Goal: Find specific page/section: Find specific page/section

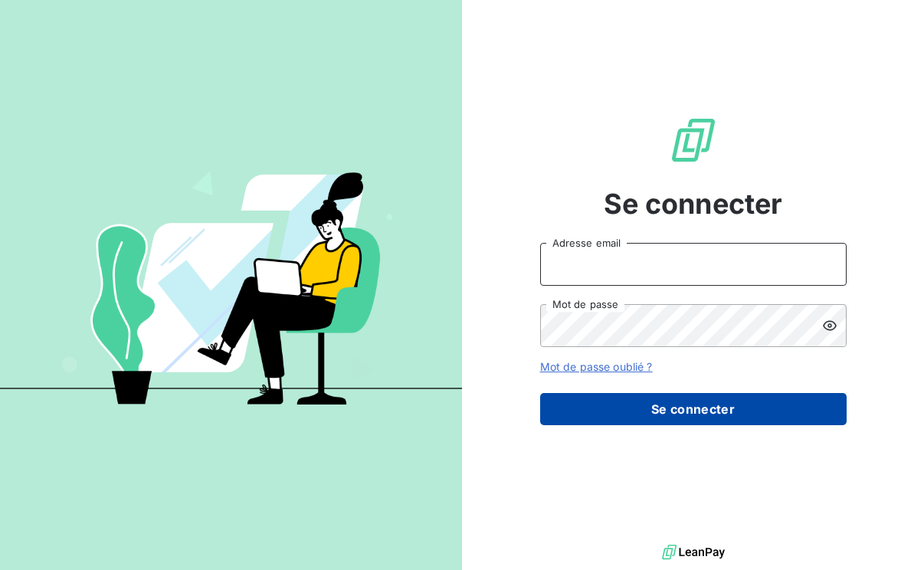
type input "l.bouchet@auditpl.fr"
click at [665, 407] on button "Se connecter" at bounding box center [693, 409] width 306 height 32
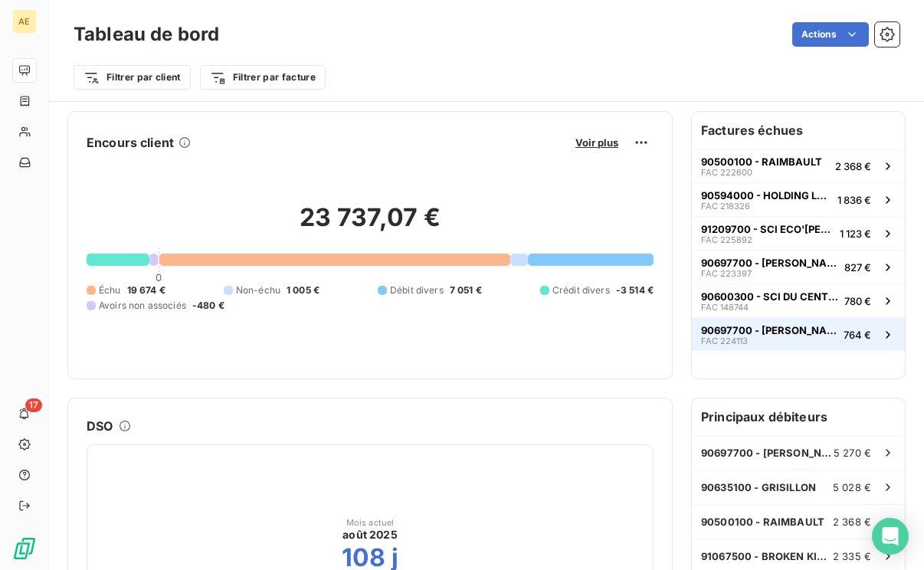
scroll to position [2, 0]
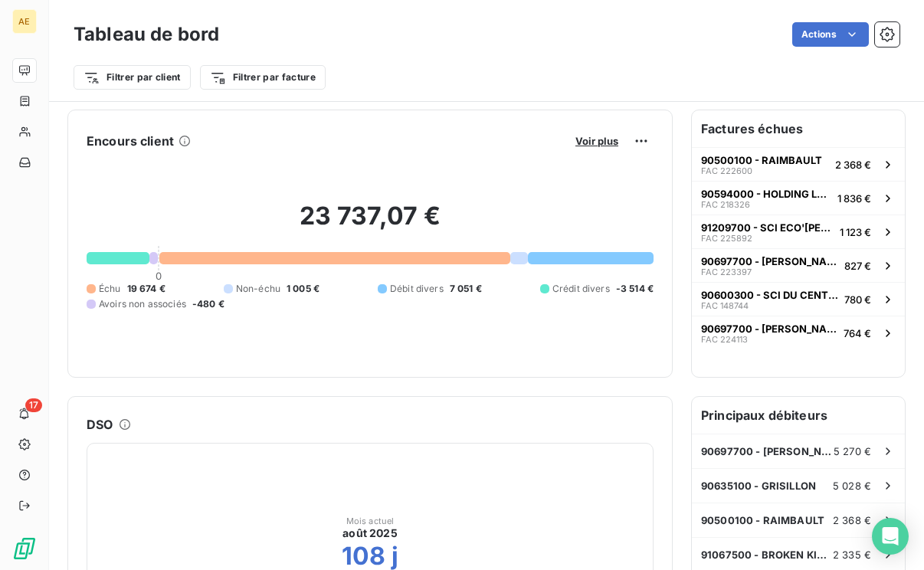
drag, startPoint x: 22, startPoint y: 130, endPoint x: 397, endPoint y: 120, distance: 374.7
click at [397, 120] on div "Encours client Voir plus 23 737,07 € 0 Échu 19 674 € Non-échu 1 005 € Débit div…" at bounding box center [369, 244] width 605 height 268
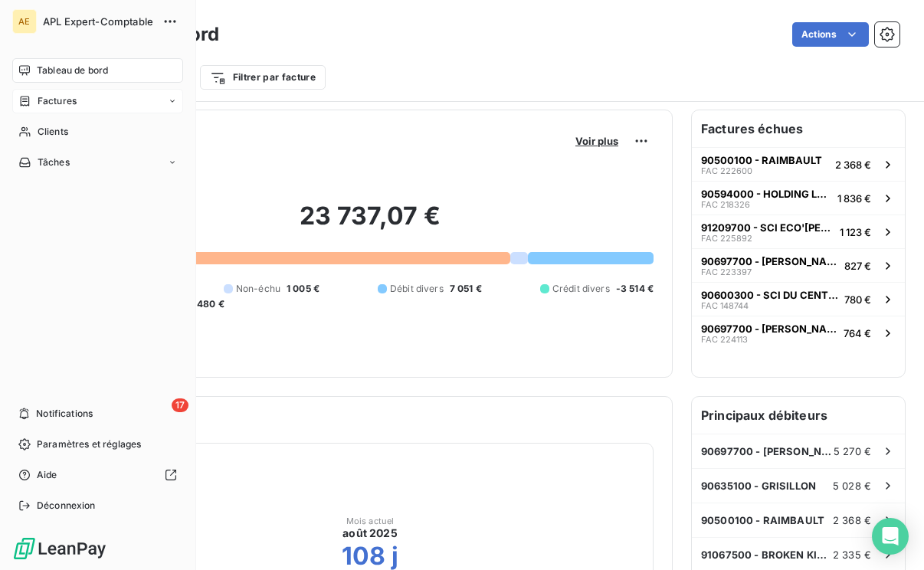
click at [65, 102] on span "Factures" at bounding box center [57, 101] width 39 height 14
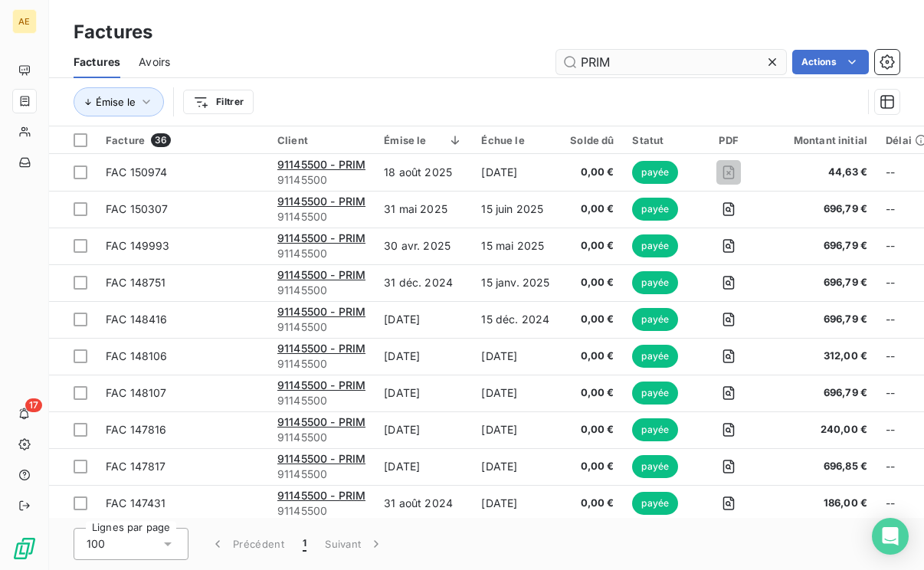
drag, startPoint x: 630, startPoint y: 56, endPoint x: 569, endPoint y: 51, distance: 60.7
click at [569, 51] on input "PRIM" at bounding box center [671, 62] width 230 height 25
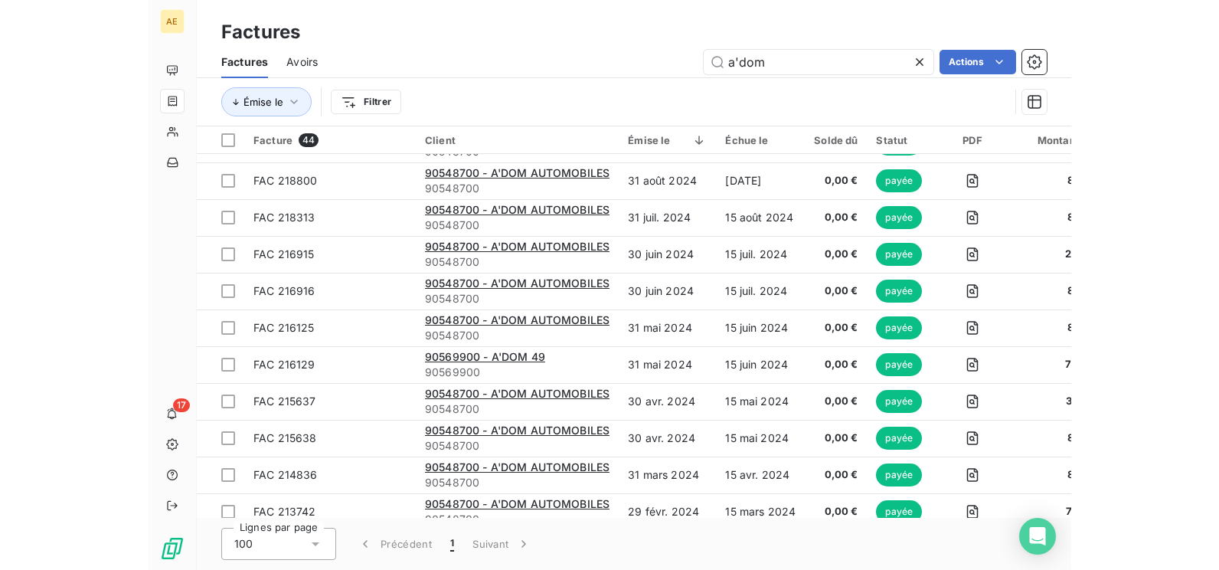
scroll to position [460, 0]
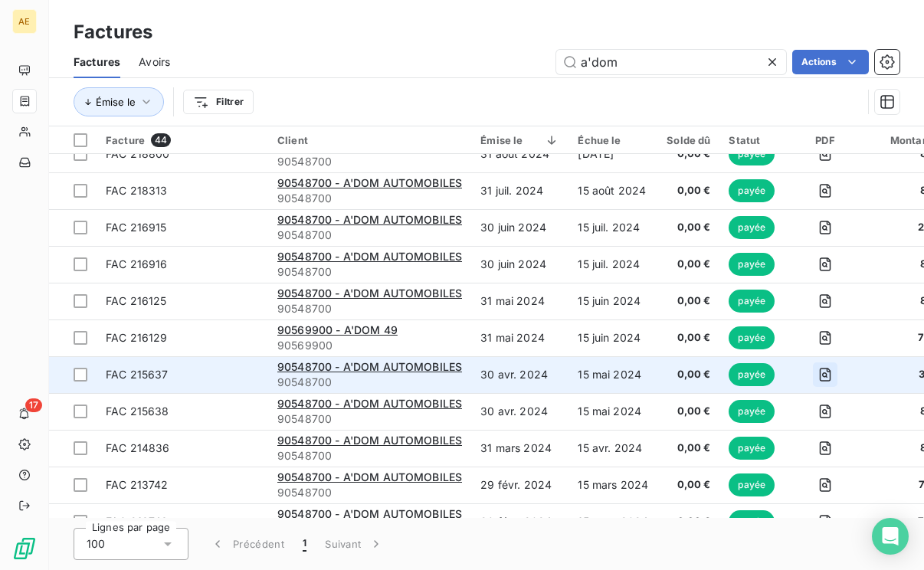
click at [823, 375] on icon "button" at bounding box center [824, 374] width 5 height 5
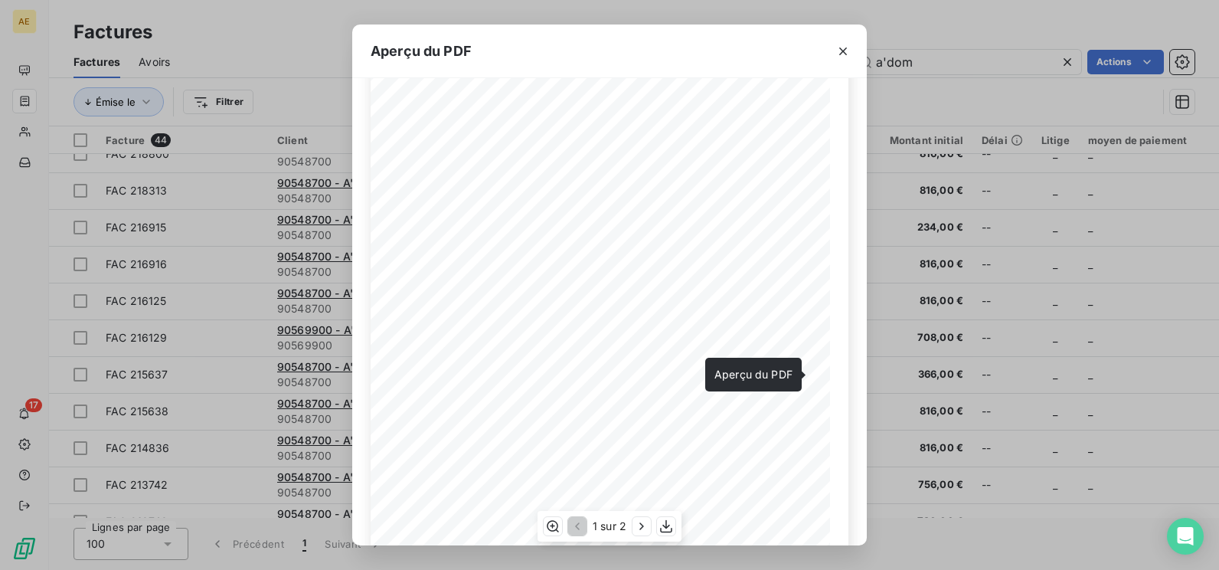
scroll to position [153, 0]
click at [842, 52] on icon "button" at bounding box center [843, 51] width 8 height 8
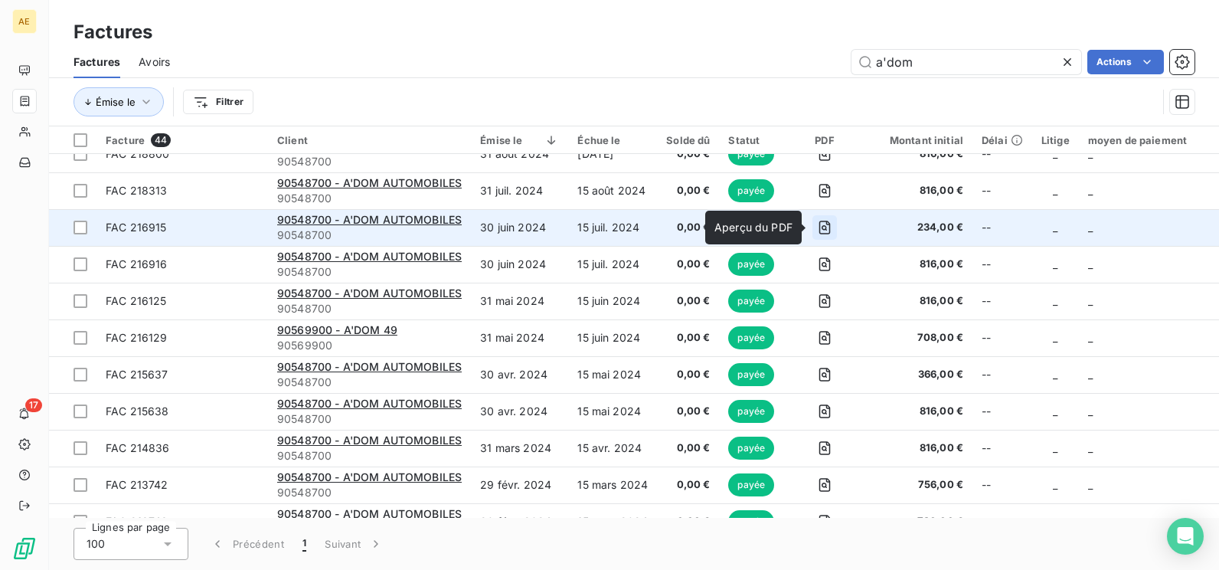
click at [820, 231] on icon "button" at bounding box center [824, 227] width 15 height 15
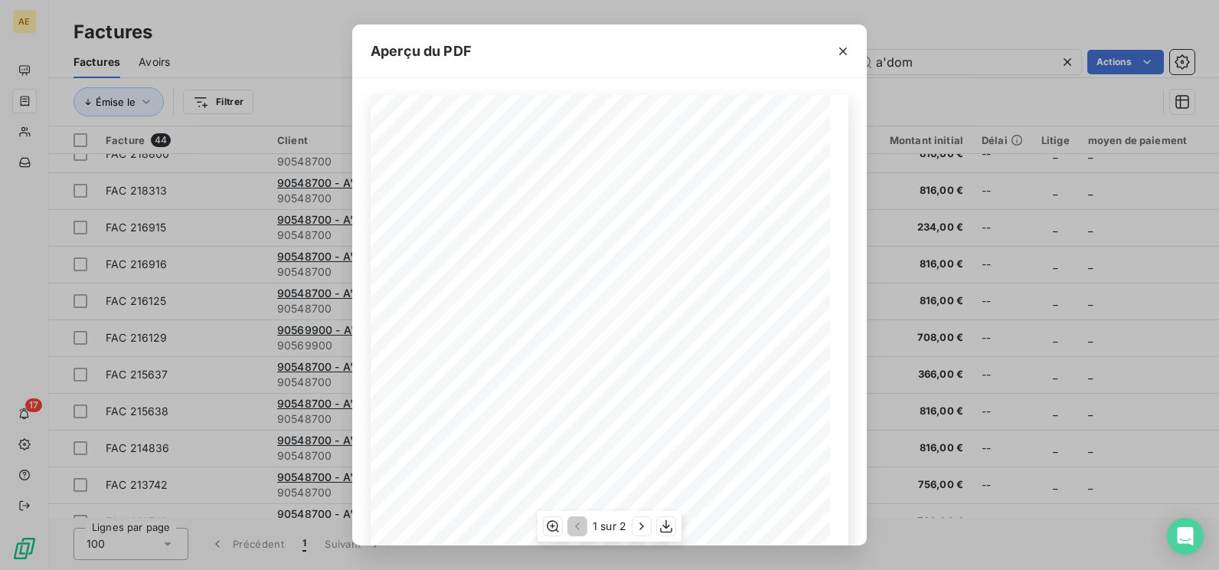
scroll to position [0, 0]
click at [844, 46] on icon "button" at bounding box center [843, 51] width 15 height 15
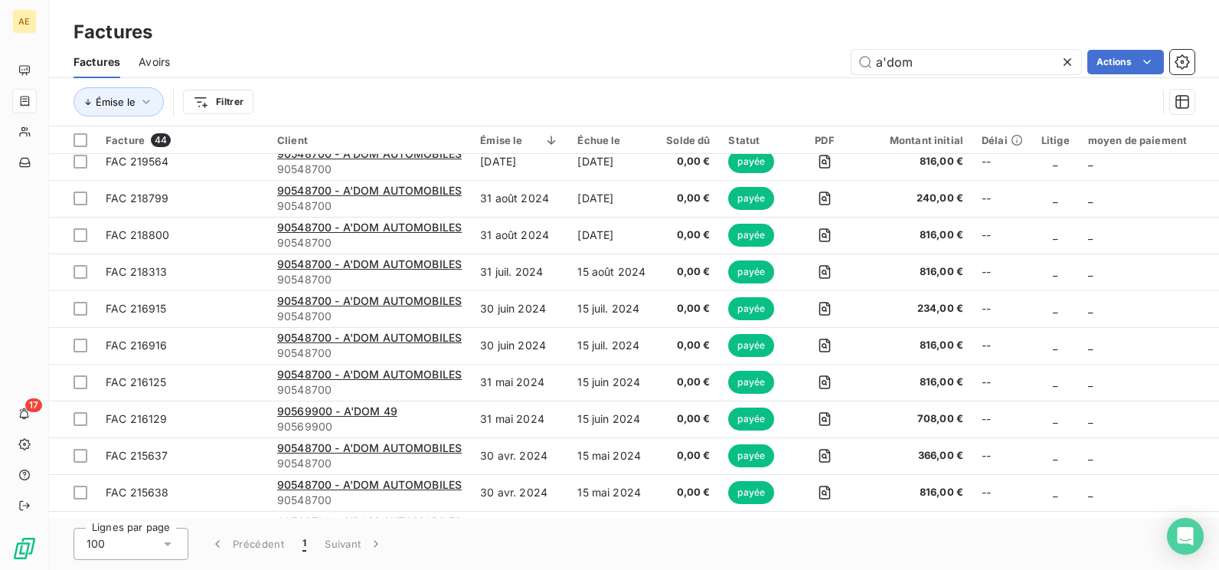
scroll to position [460, 0]
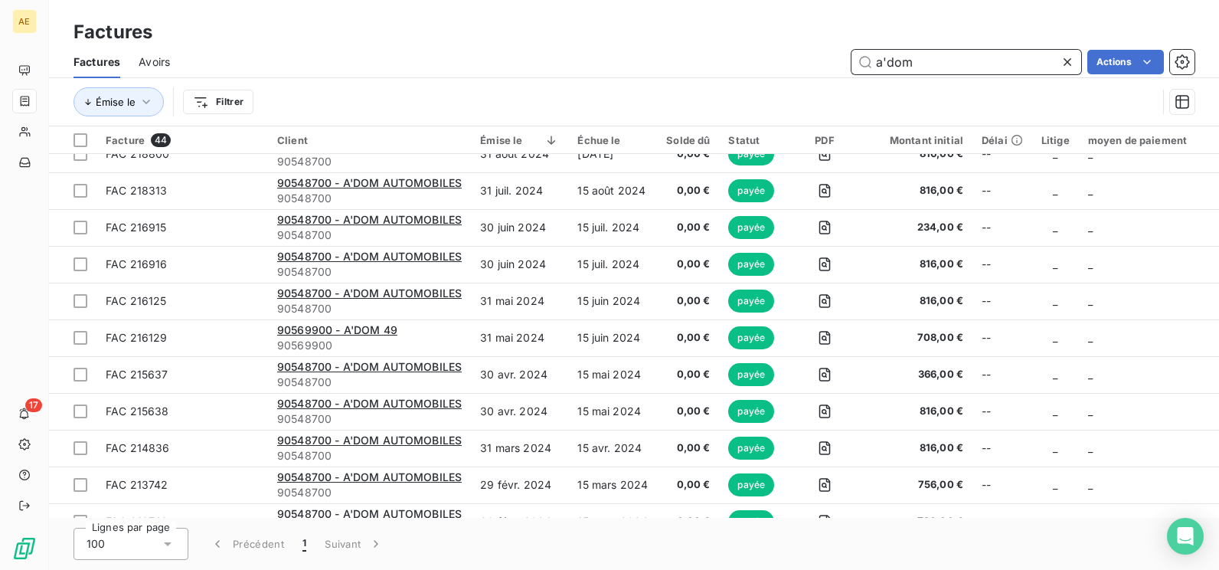
click at [921, 61] on input "a'dom" at bounding box center [967, 62] width 230 height 25
drag, startPoint x: 921, startPoint y: 61, endPoint x: 878, endPoint y: 58, distance: 42.2
click at [878, 58] on input "a'dom" at bounding box center [967, 62] width 230 height 25
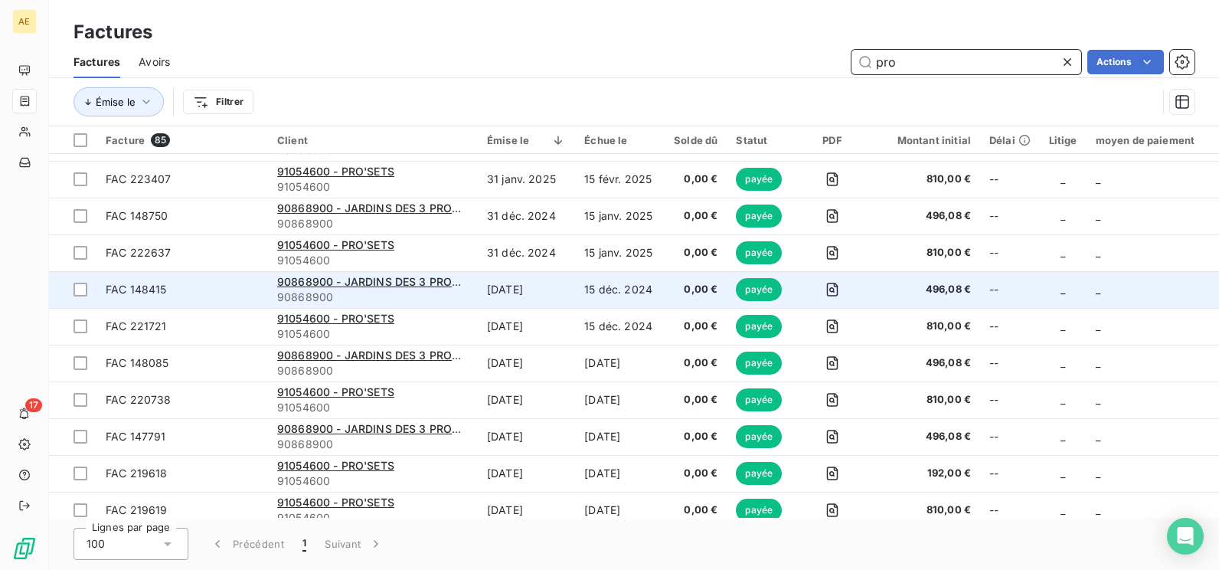
scroll to position [0, 0]
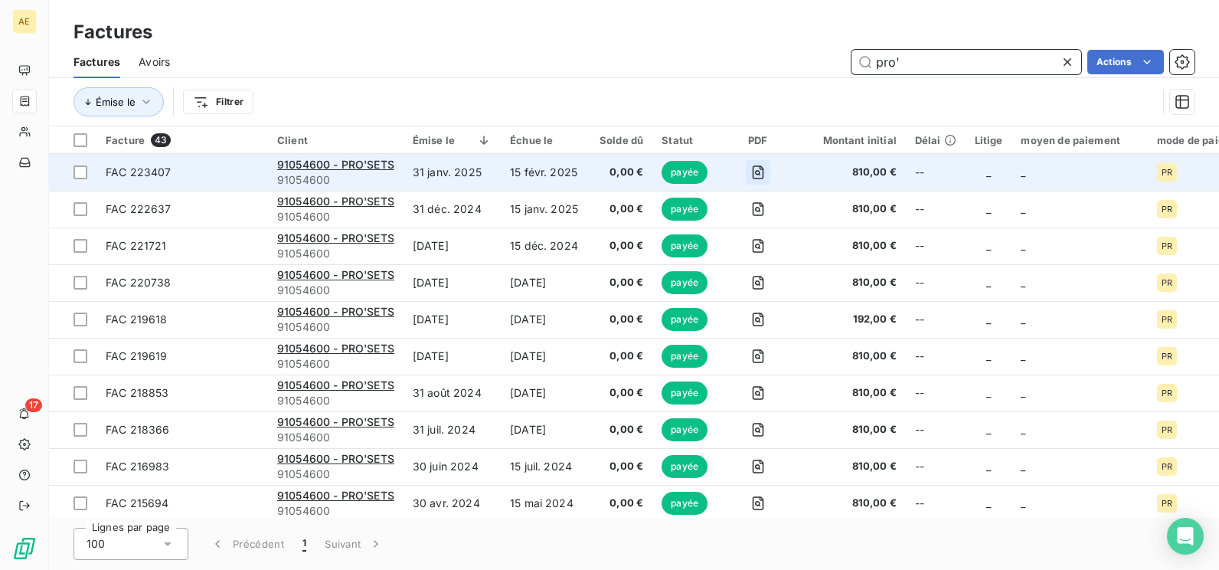
type input "pro'"
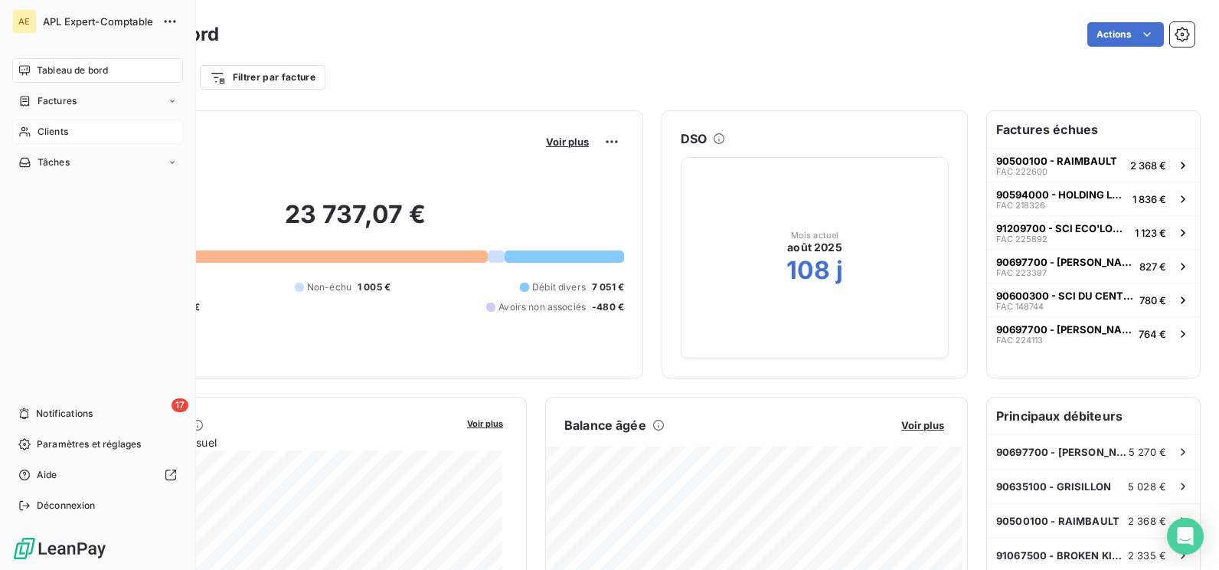
click at [80, 134] on div "Clients" at bounding box center [97, 131] width 171 height 25
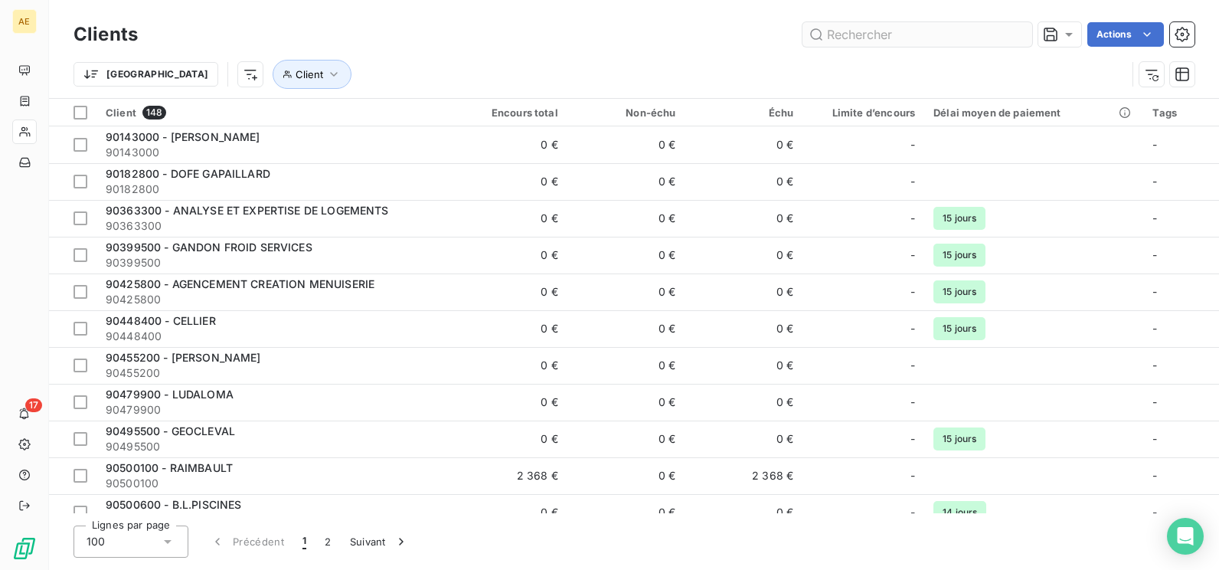
click at [856, 40] on input "text" at bounding box center [918, 34] width 230 height 25
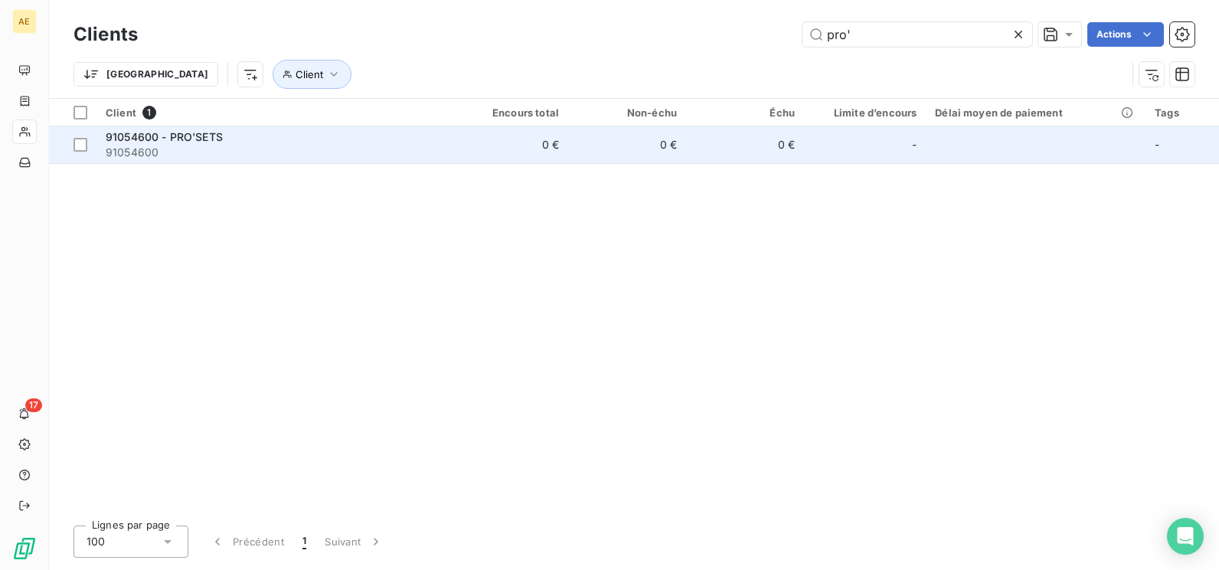
type input "pro'"
click at [185, 139] on span "91054600 - PRO'SETS" at bounding box center [164, 136] width 117 height 13
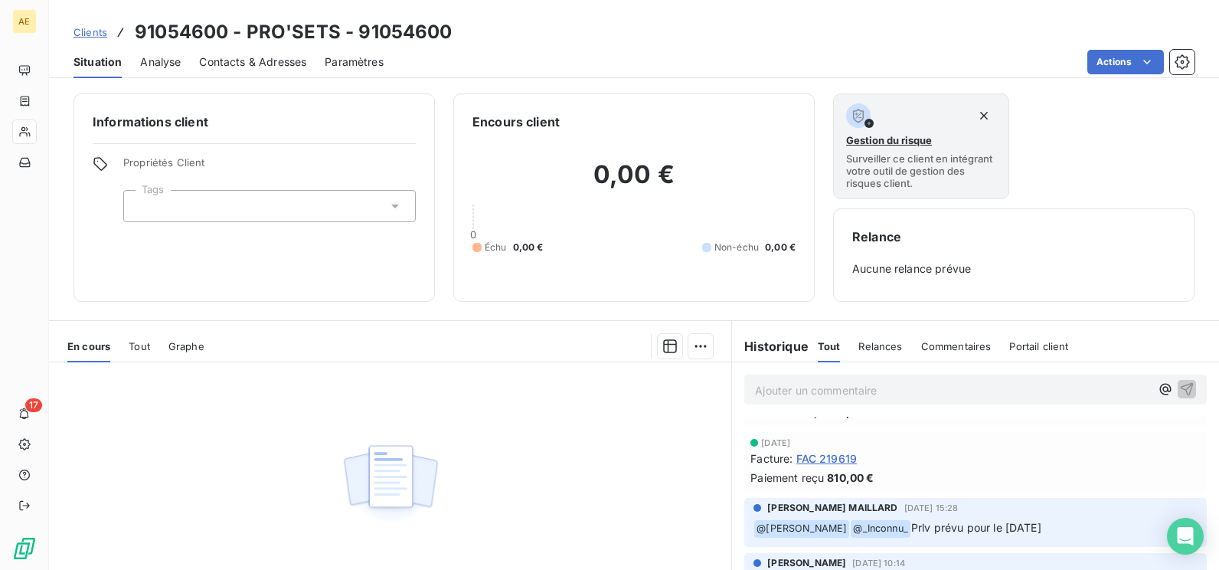
scroll to position [460, 0]
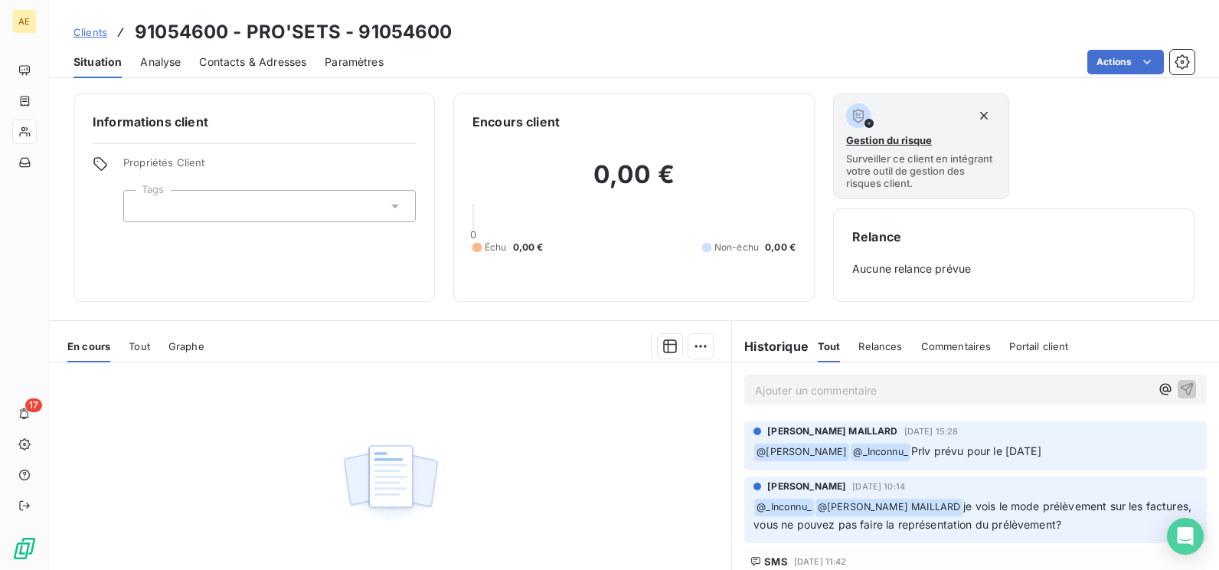
drag, startPoint x: 97, startPoint y: 66, endPoint x: 541, endPoint y: 25, distance: 446.1
click at [541, 25] on div "Clients 91054600 - PRO'SETS - 91054600" at bounding box center [634, 32] width 1170 height 28
